Goal: Check status: Check status

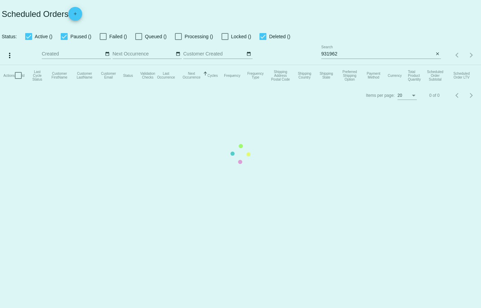
click at [356, 65] on mat-table "Actions Id Last Cycle Status Customer FirstName Customer LastName Customer Emai…" at bounding box center [240, 75] width 481 height 21
click at [353, 65] on mat-table "Actions Id Last Cycle Status Customer FirstName Customer LastName Customer Emai…" at bounding box center [240, 75] width 481 height 21
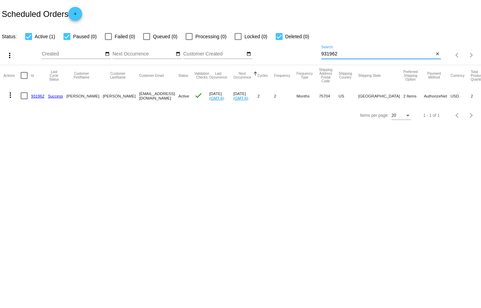
click at [353, 52] on input "931962" at bounding box center [377, 54] width 112 height 6
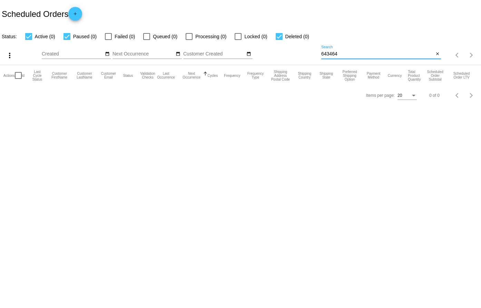
click at [331, 54] on input "643464" at bounding box center [377, 54] width 112 height 6
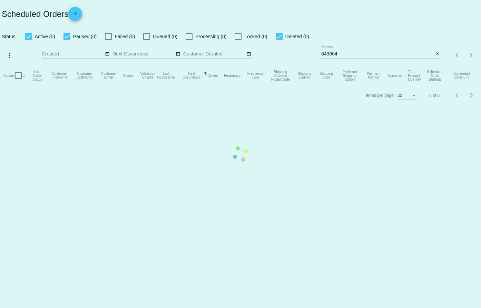
click at [334, 65] on mat-table "Actions Id Last Cycle Status Customer FirstName Customer LastName Customer Emai…" at bounding box center [240, 75] width 481 height 21
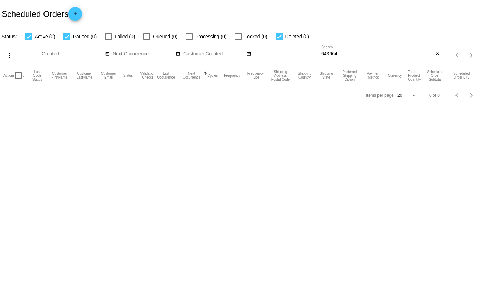
click at [334, 53] on input "643664" at bounding box center [377, 54] width 112 height 6
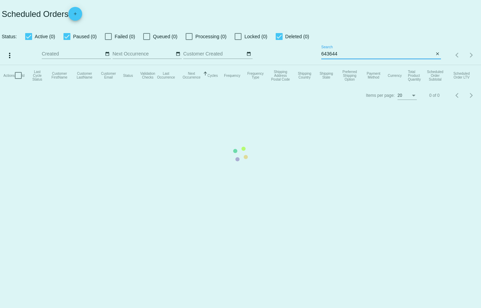
click at [339, 65] on mat-table "Actions Id Last Cycle Status Customer FirstName Customer LastName Customer Emai…" at bounding box center [240, 75] width 481 height 21
click at [340, 54] on input "643644" at bounding box center [377, 54] width 112 height 6
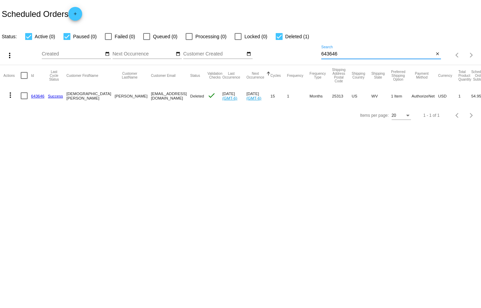
type input "643646"
